Goal: Information Seeking & Learning: Find specific page/section

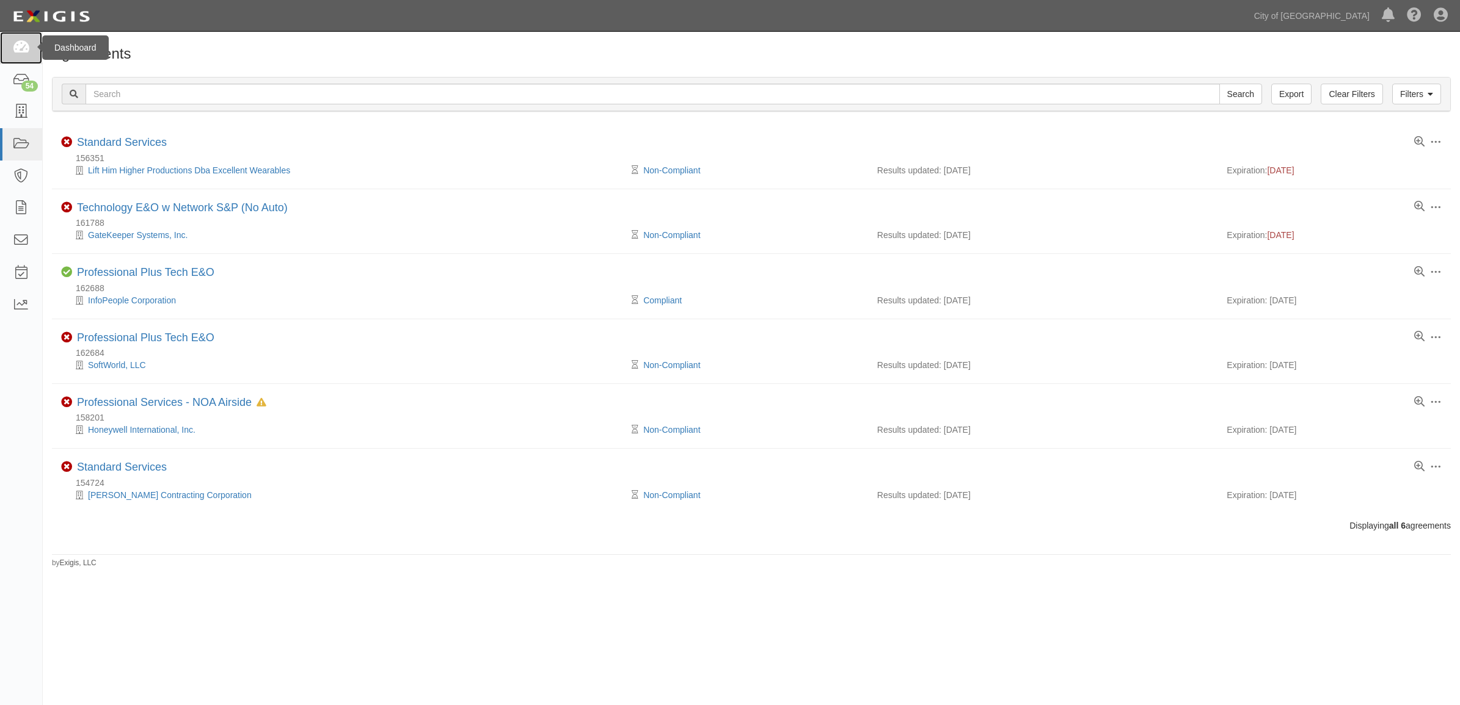
click at [19, 53] on icon at bounding box center [20, 48] width 17 height 14
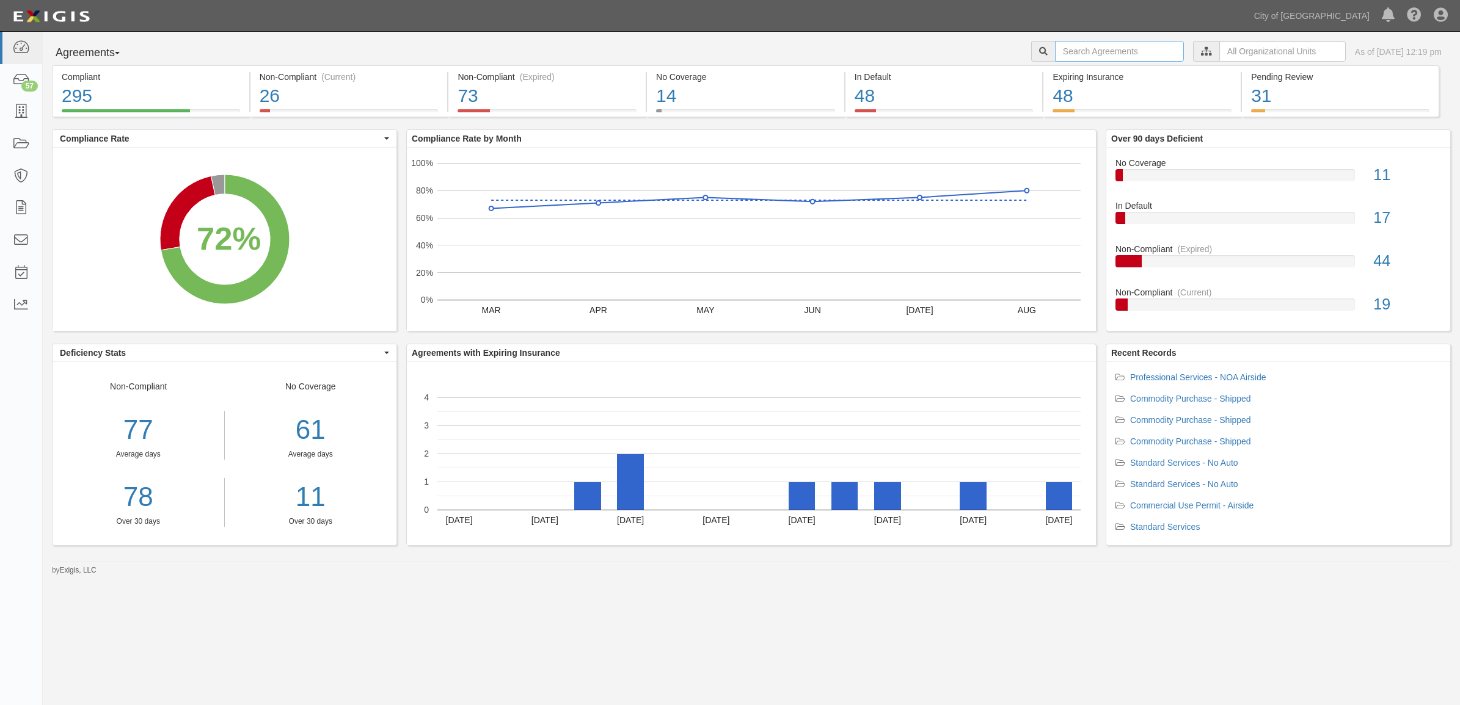
click at [1107, 49] on input "text" at bounding box center [1119, 51] width 129 height 21
type input "compass group"
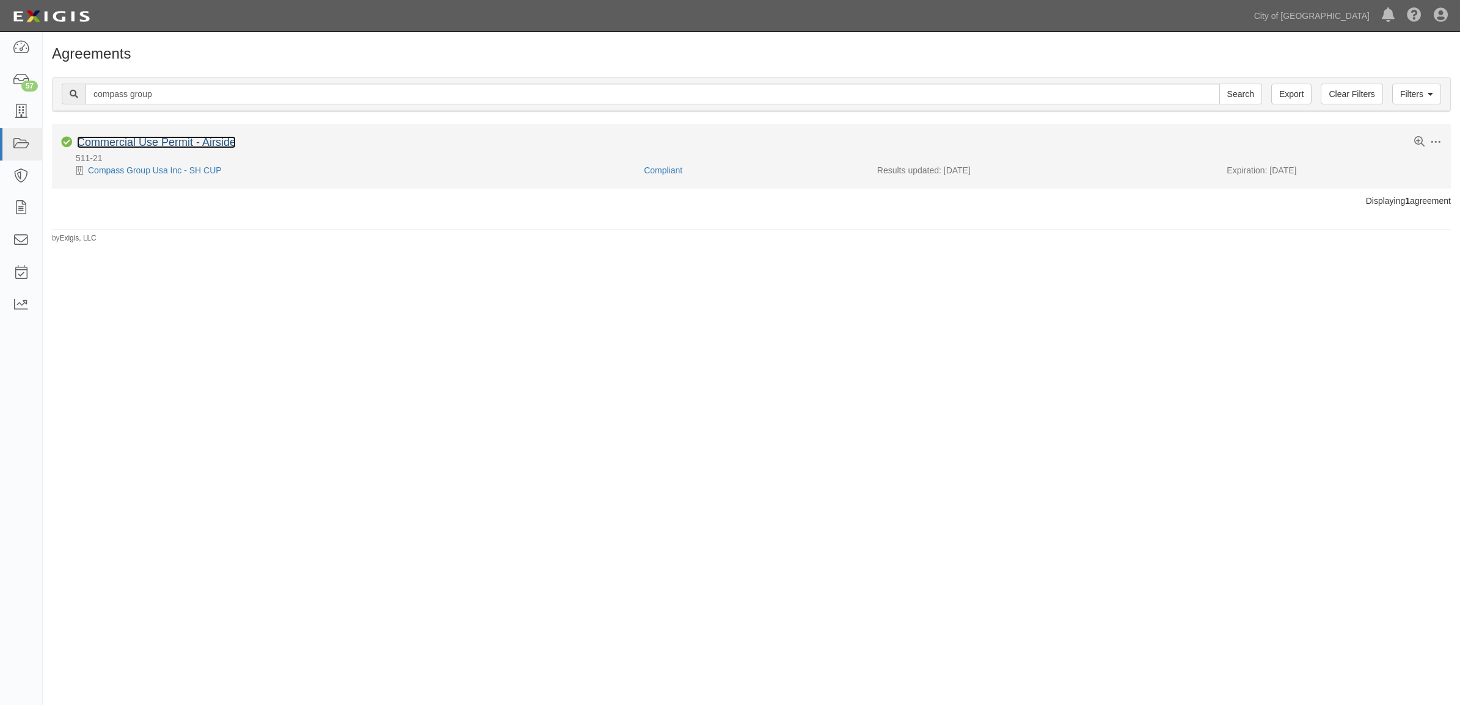
click at [135, 148] on link "Commercial Use Permit - Airside" at bounding box center [156, 142] width 159 height 12
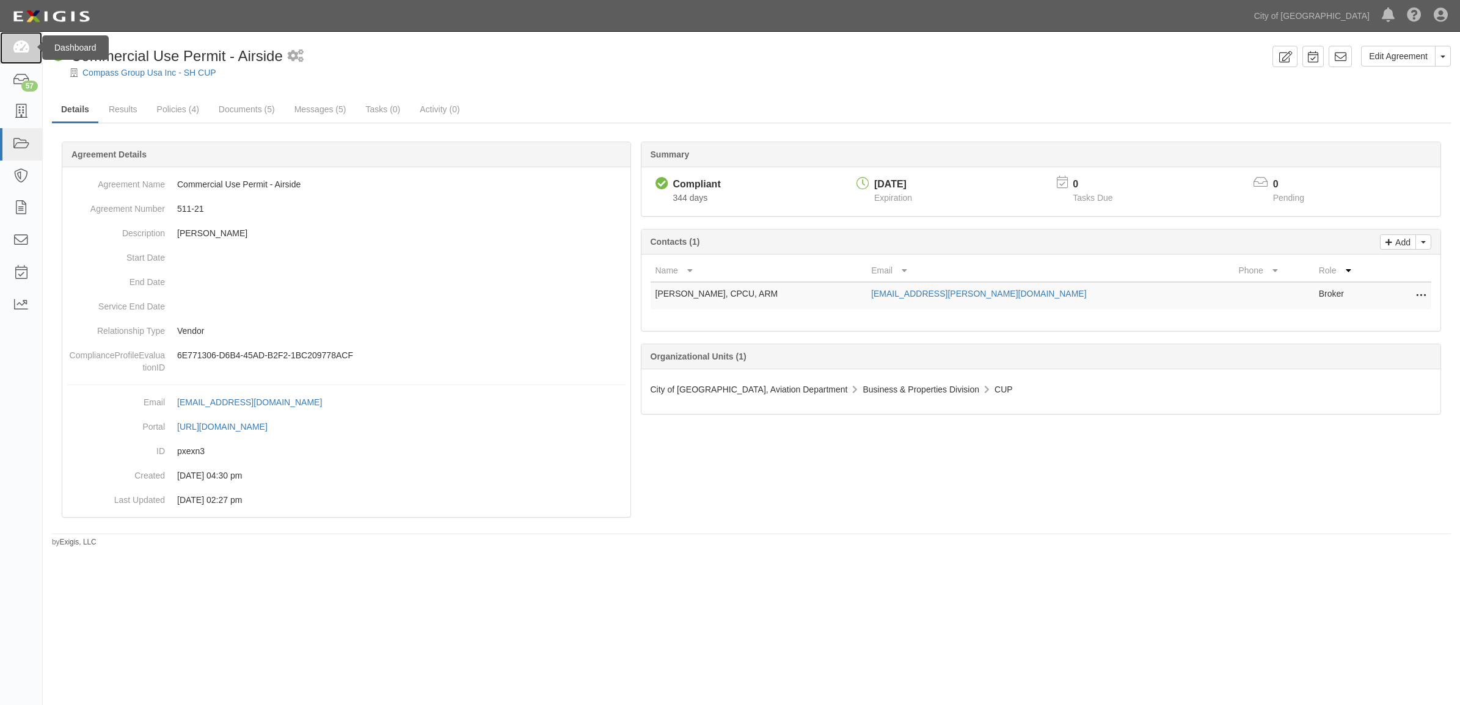
click at [16, 41] on icon at bounding box center [20, 48] width 17 height 14
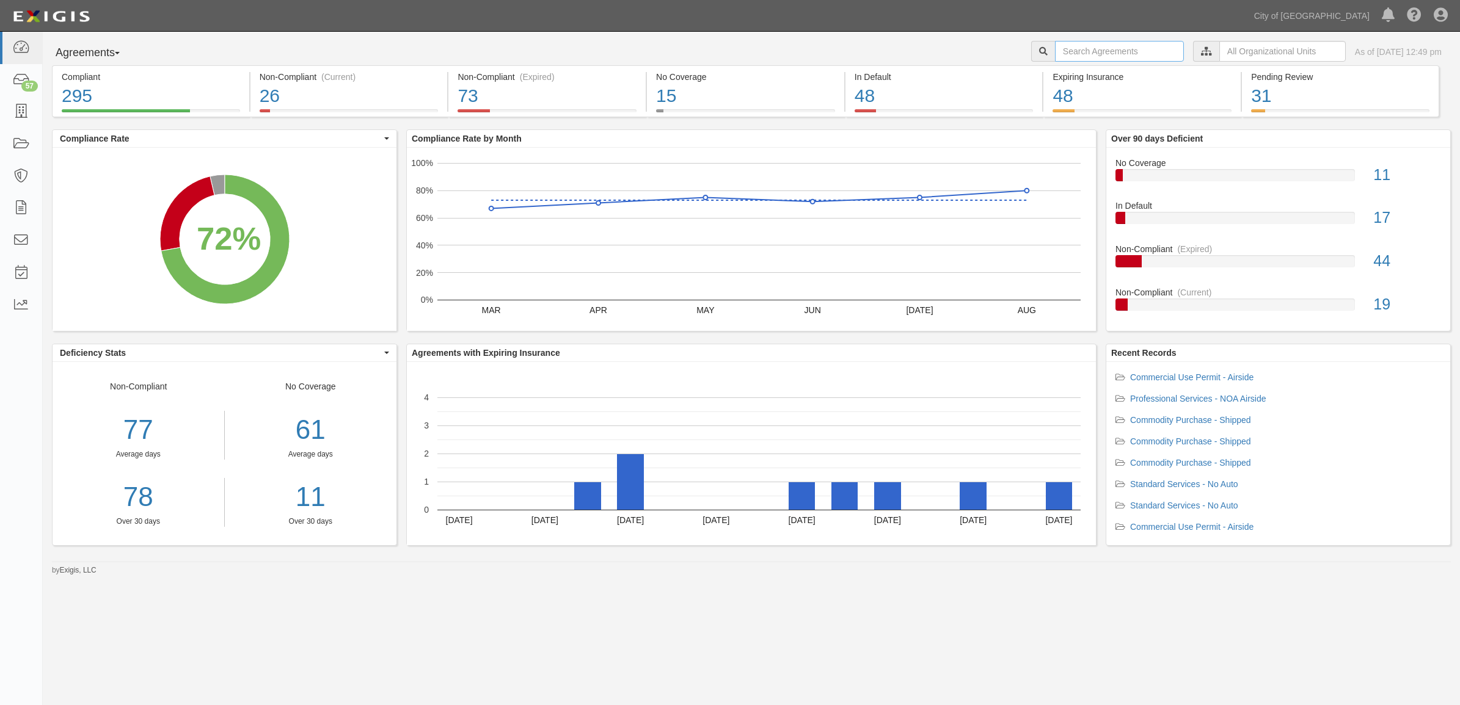
click at [1101, 53] on input "text" at bounding box center [1119, 51] width 129 height 21
type input "j"
type input "johnson controls"
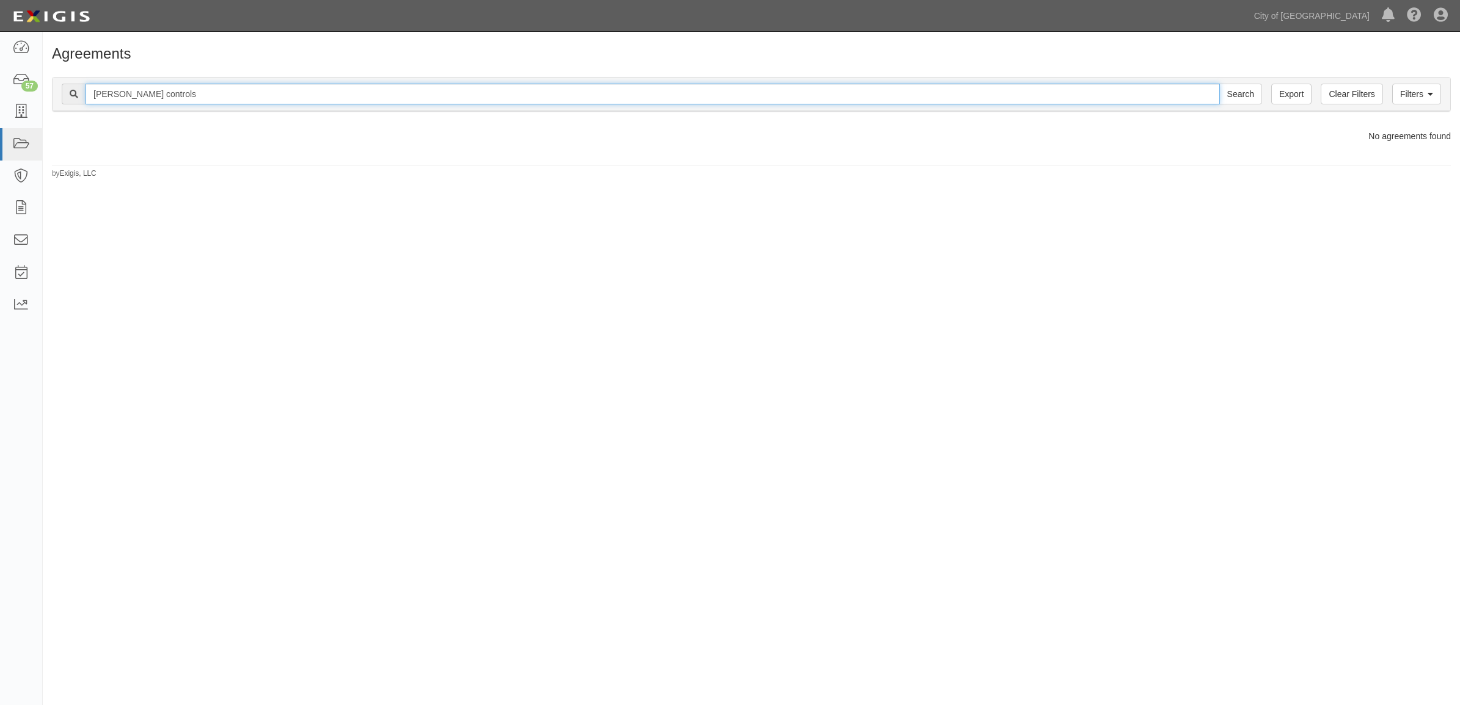
click at [197, 84] on input "johnson controls" at bounding box center [653, 94] width 1134 height 21
type input "us holdings"
click at [1219, 84] on input "Search" at bounding box center [1240, 94] width 43 height 21
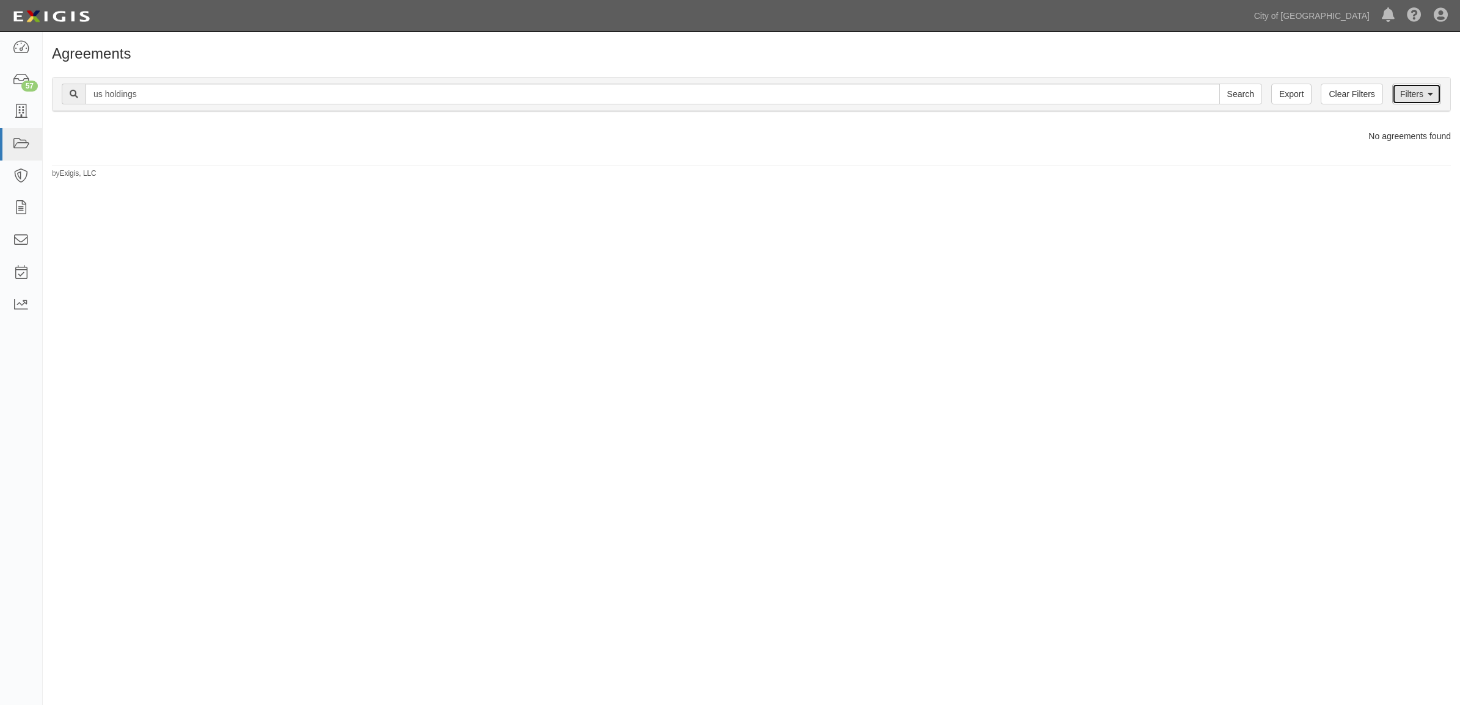
click at [1408, 95] on link "Filters" at bounding box center [1416, 94] width 49 height 21
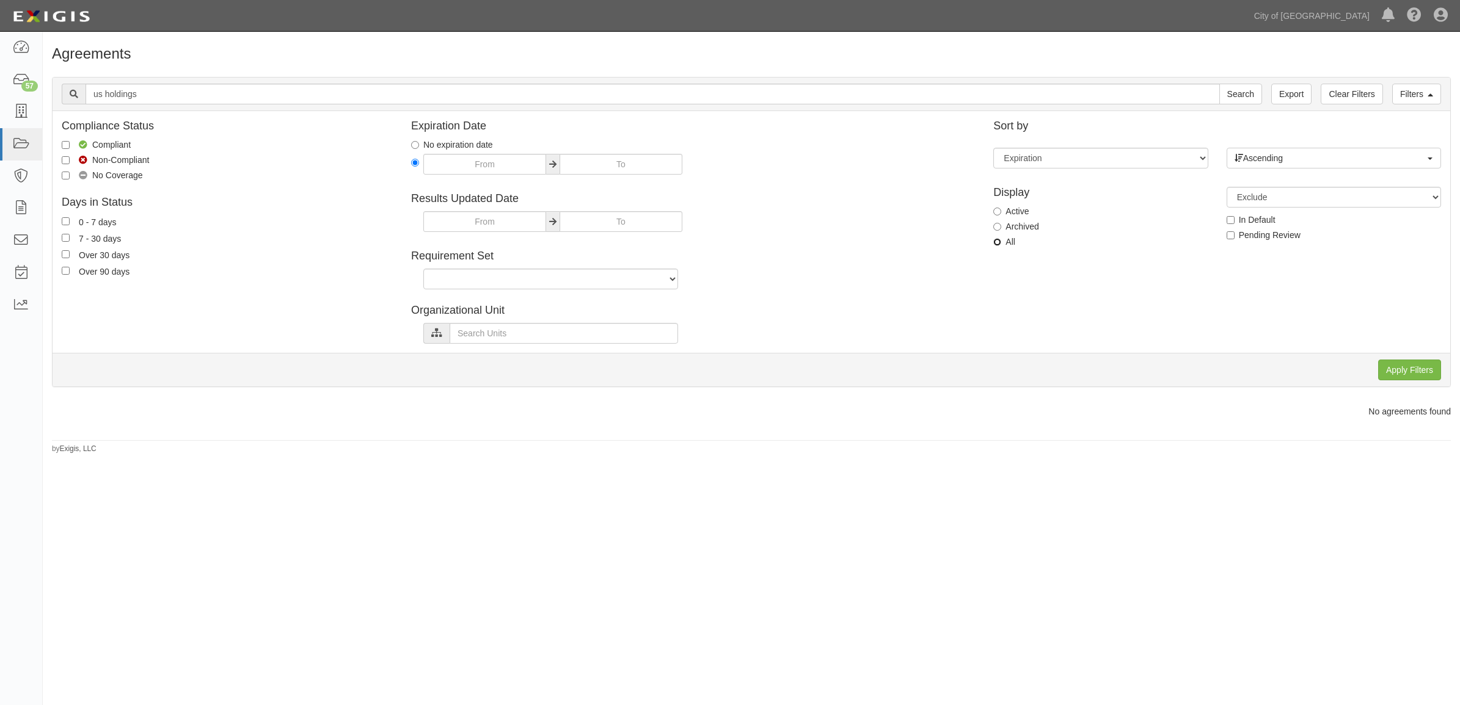
click at [999, 244] on input "All" at bounding box center [997, 242] width 8 height 8
radio input "true"
click at [1396, 382] on div "Apply Filters Clear Filters" at bounding box center [751, 370] width 1397 height 34
click at [1396, 366] on input "Apply Filters" at bounding box center [1409, 370] width 63 height 21
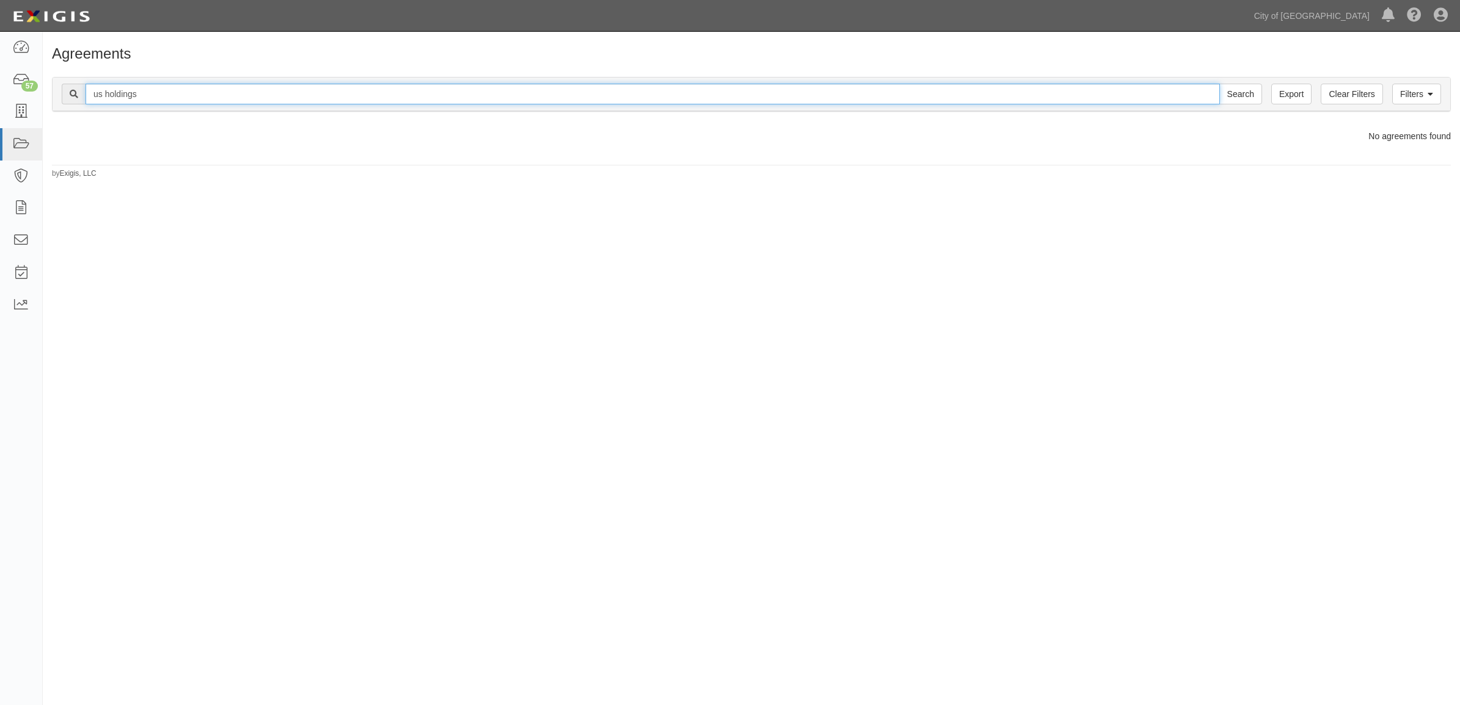
click at [206, 93] on input "us holdings" at bounding box center [653, 94] width 1134 height 21
click at [1219, 84] on input "Search" at bounding box center [1240, 94] width 43 height 21
click at [206, 93] on input "us holdings" at bounding box center [653, 94] width 1134 height 21
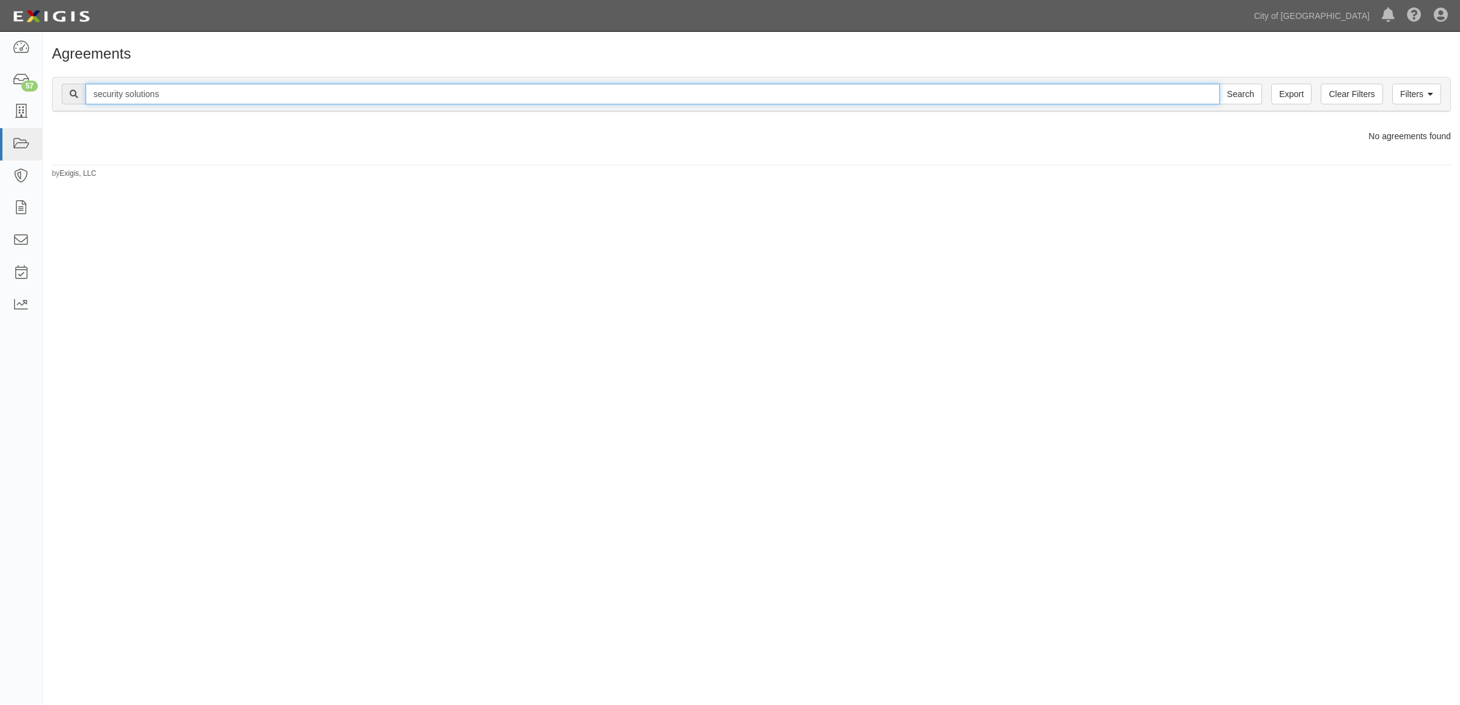
type input "security solutions"
click at [1219, 84] on input "Search" at bounding box center [1240, 94] width 43 height 21
click at [206, 93] on input "security solutions" at bounding box center [653, 94] width 1134 height 21
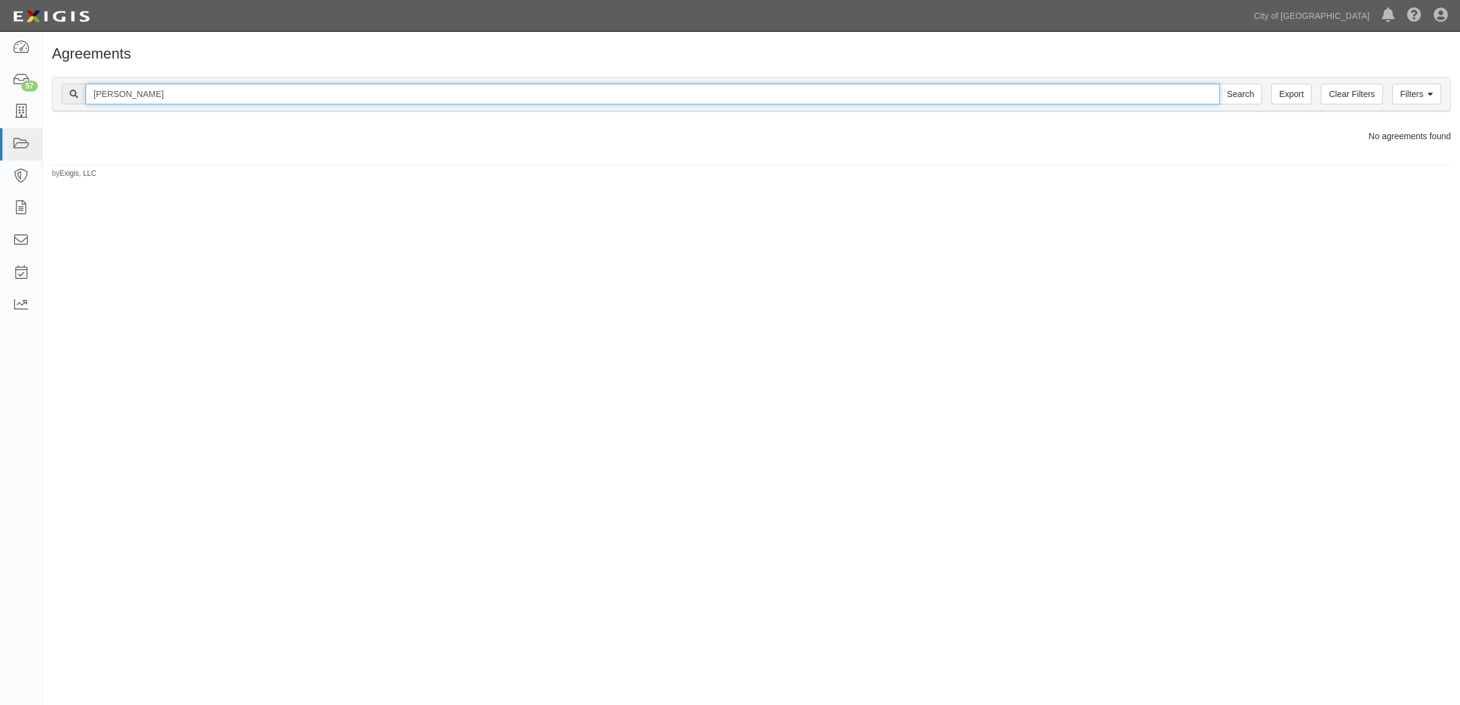
type input "[PERSON_NAME]"
click at [1219, 84] on input "Search" at bounding box center [1240, 94] width 43 height 21
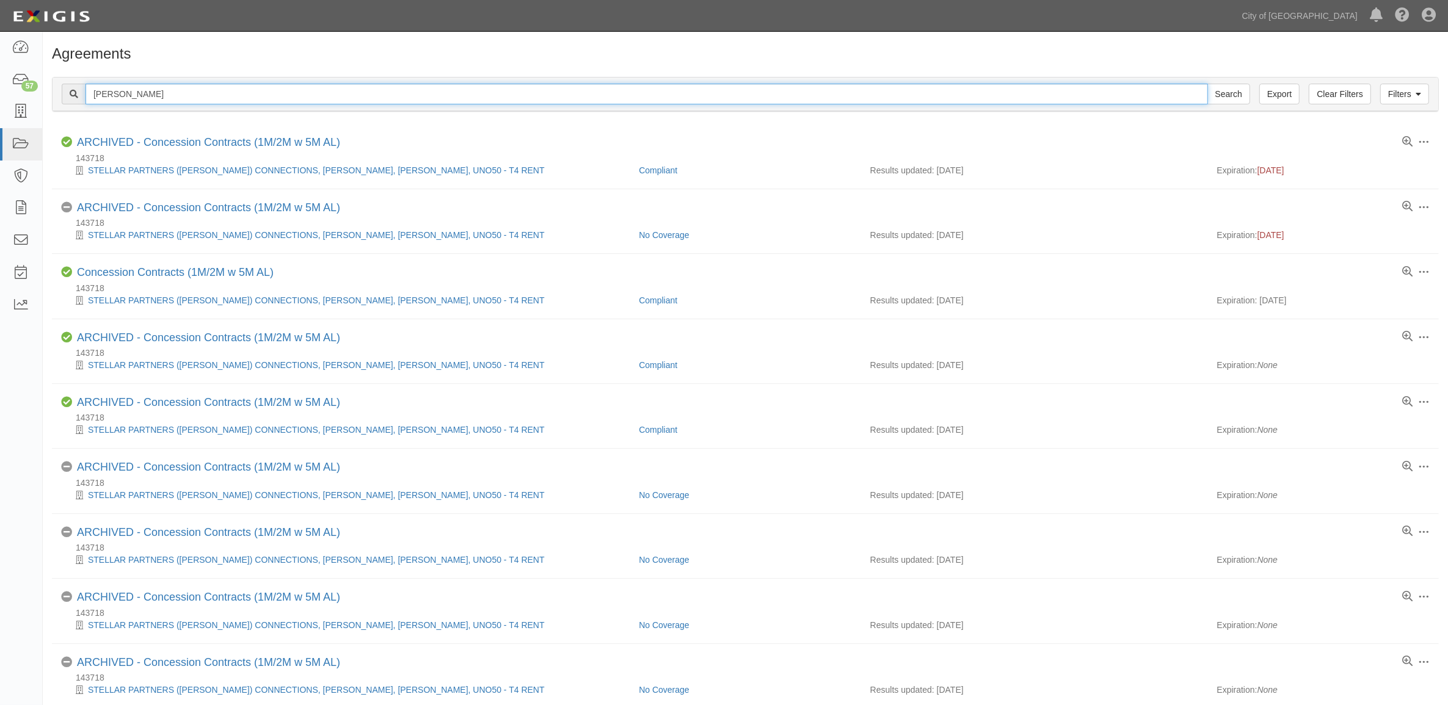
click at [160, 99] on input "[PERSON_NAME]" at bounding box center [647, 94] width 1123 height 21
type input "US"
click at [1207, 84] on input "Search" at bounding box center [1228, 94] width 43 height 21
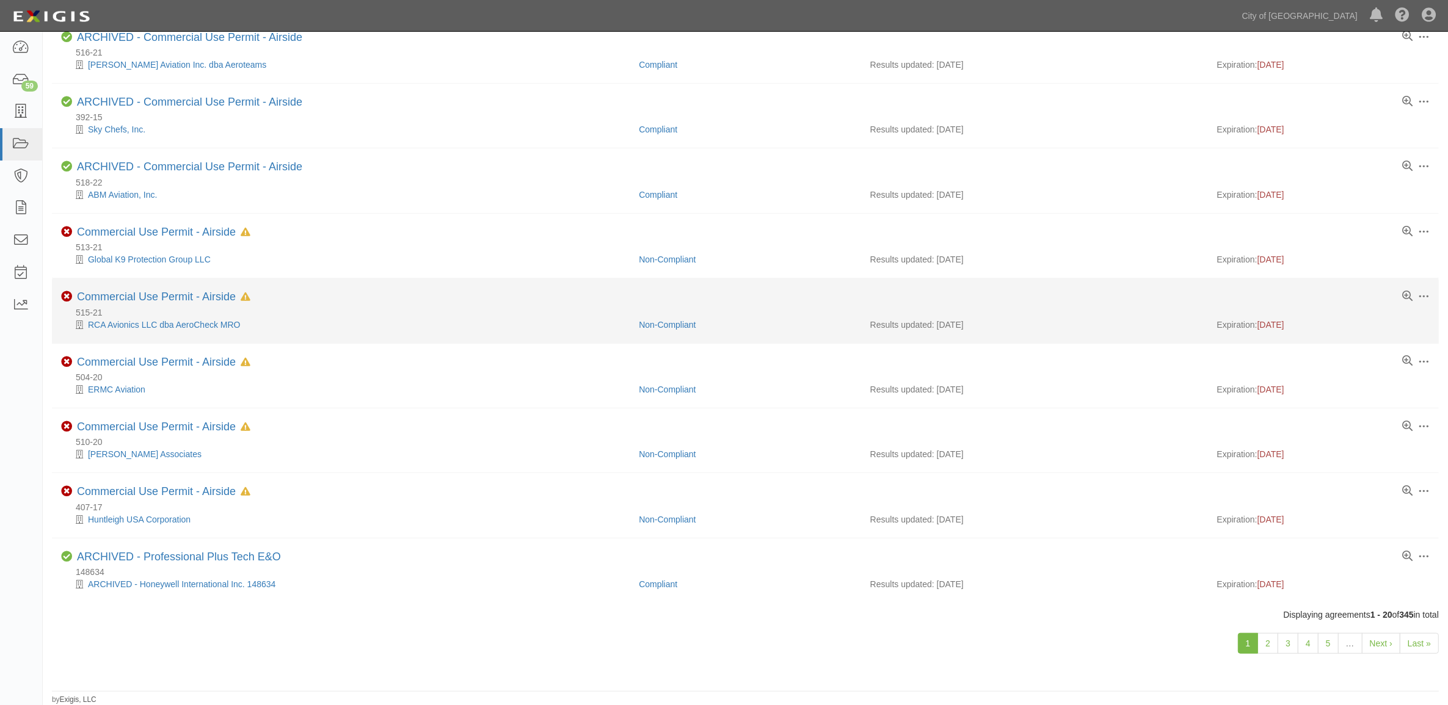
scroll to position [831, 0]
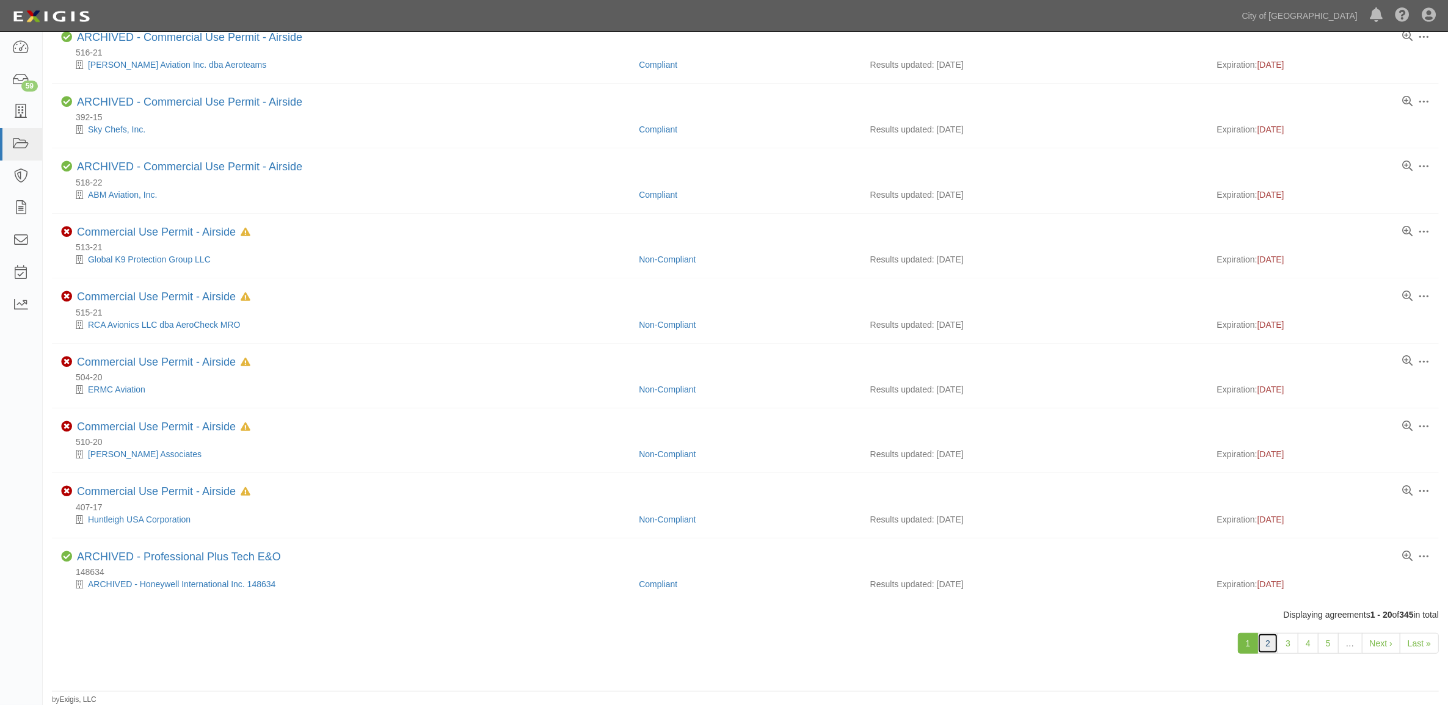
click at [1267, 647] on link "2" at bounding box center [1268, 643] width 21 height 21
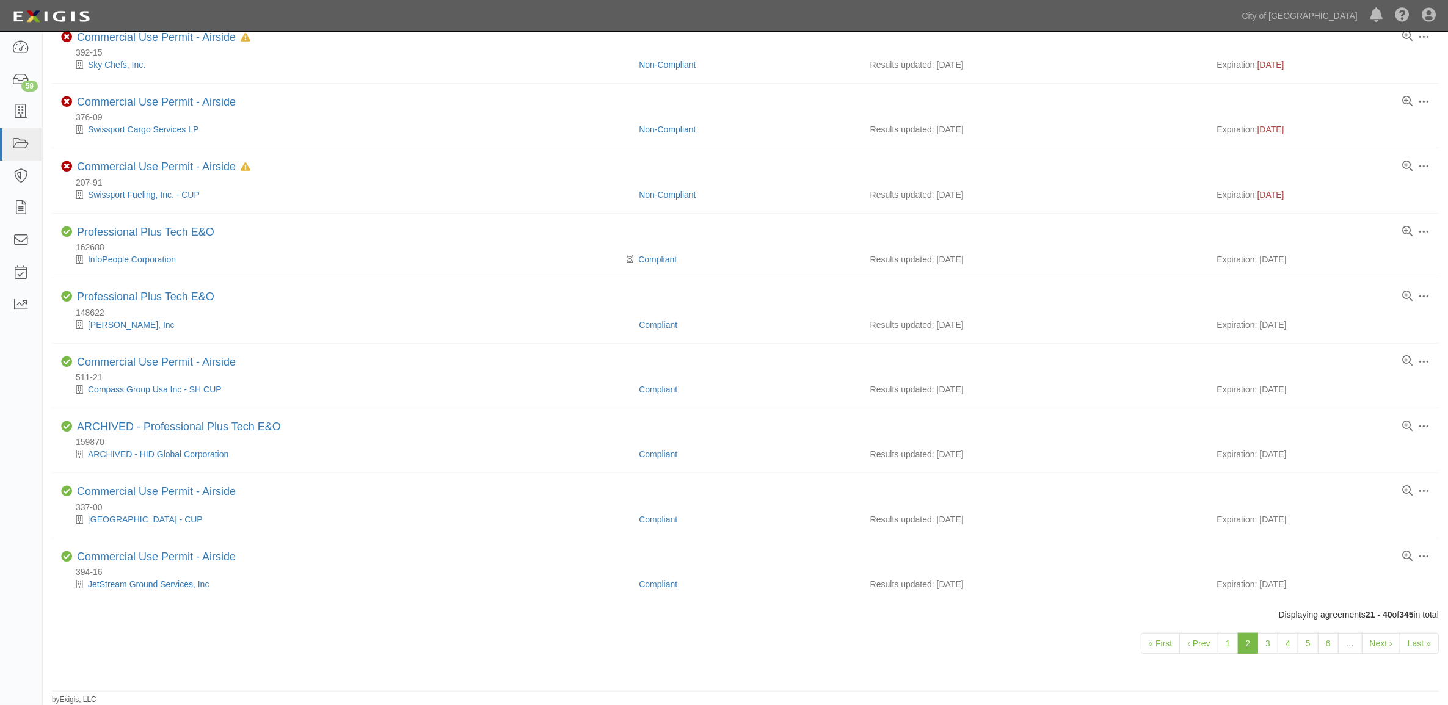
scroll to position [831, 0]
click at [1262, 642] on link "3" at bounding box center [1268, 643] width 21 height 21
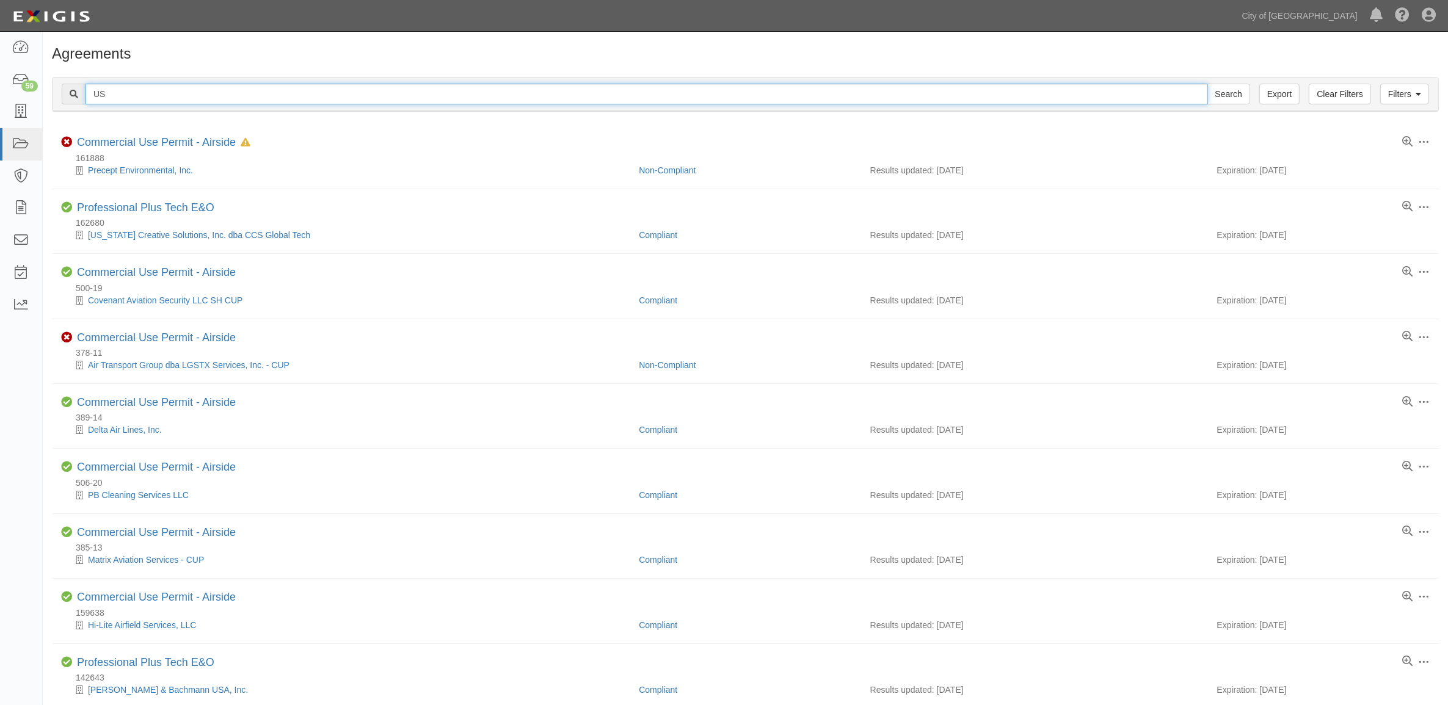
click at [166, 95] on input "US" at bounding box center [647, 94] width 1123 height 21
type input "security"
click at [1207, 84] on input "Search" at bounding box center [1228, 94] width 43 height 21
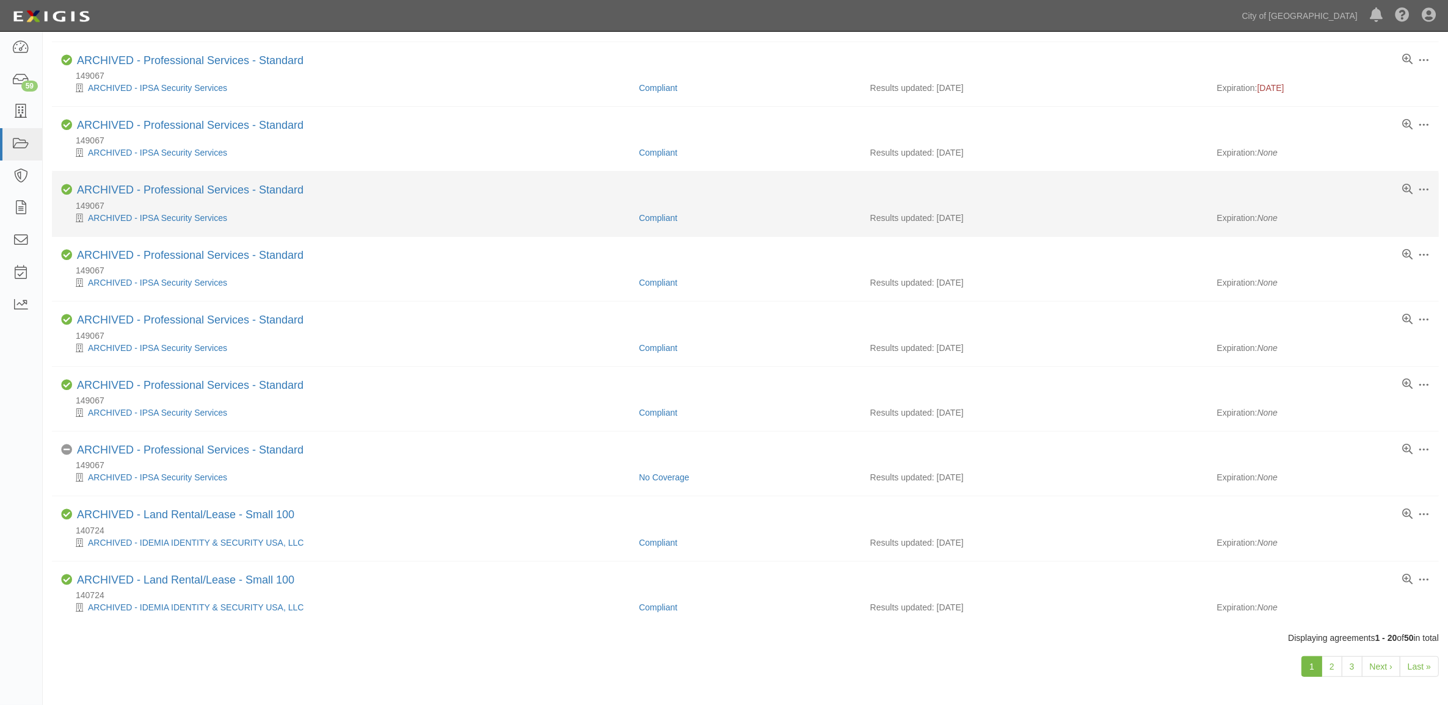
scroll to position [831, 0]
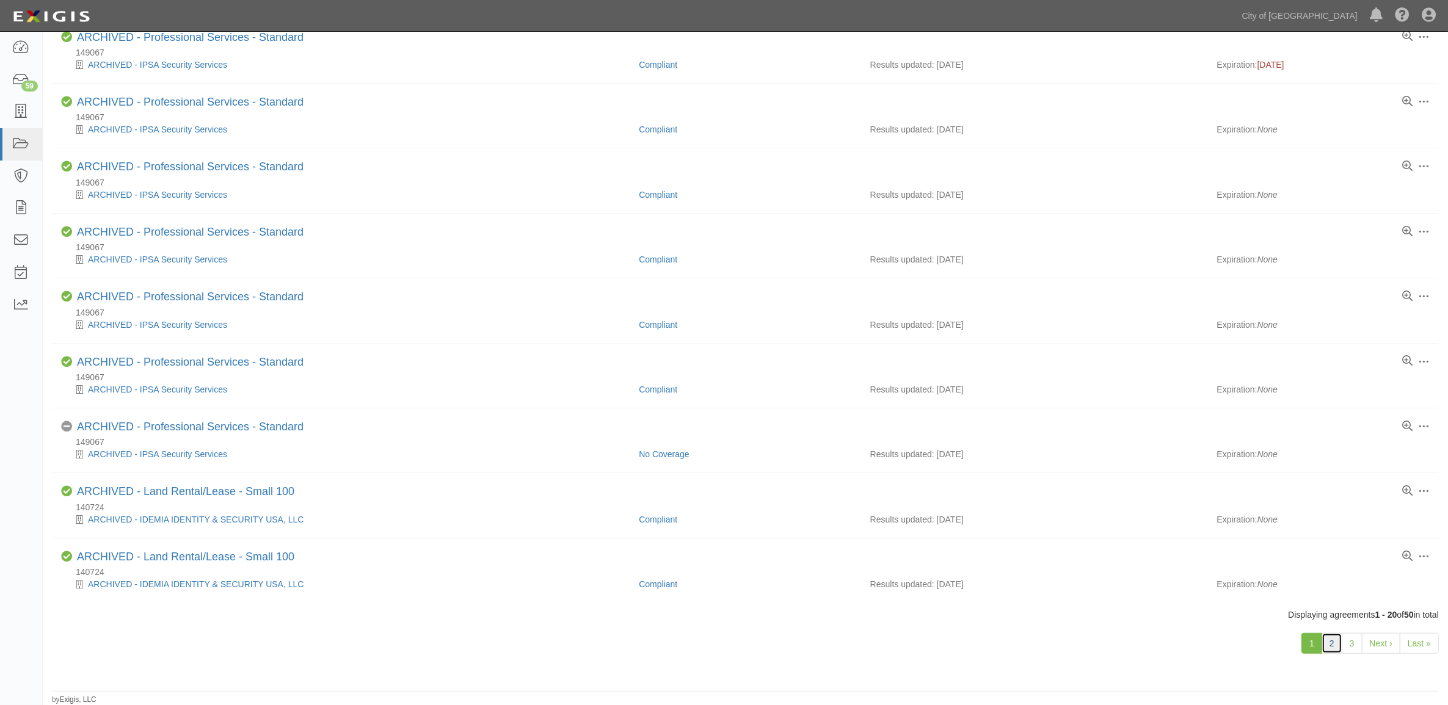
click at [1335, 646] on link "2" at bounding box center [1332, 643] width 21 height 21
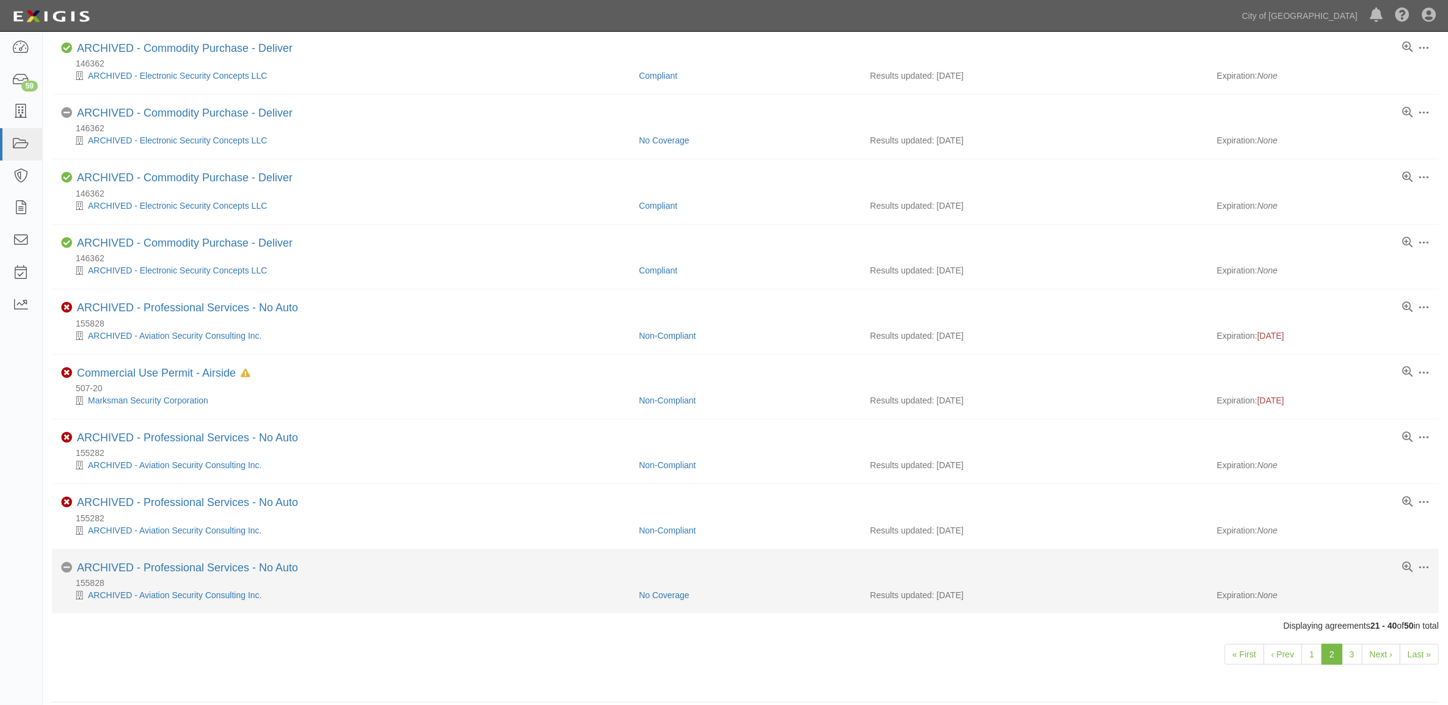
scroll to position [831, 0]
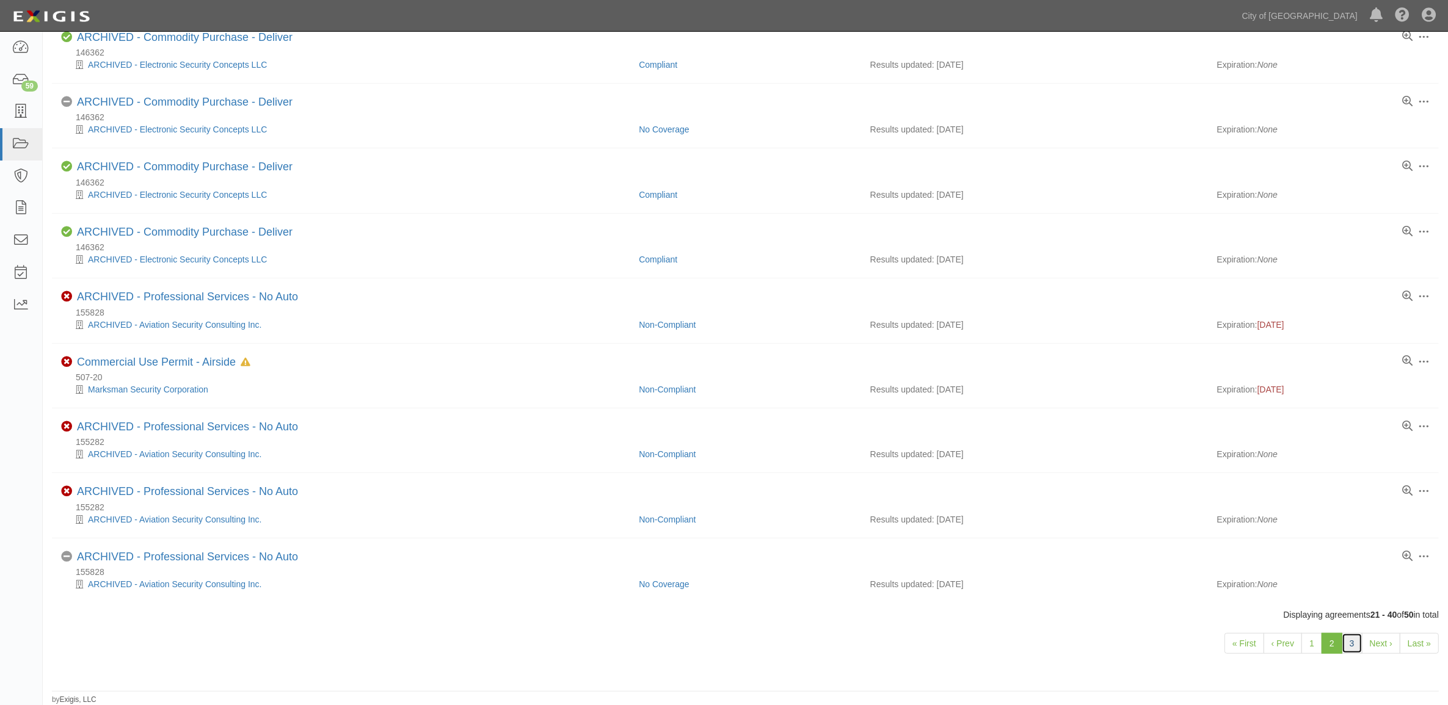
click at [1348, 634] on link "3" at bounding box center [1352, 643] width 21 height 21
